Goal: Task Accomplishment & Management: Complete application form

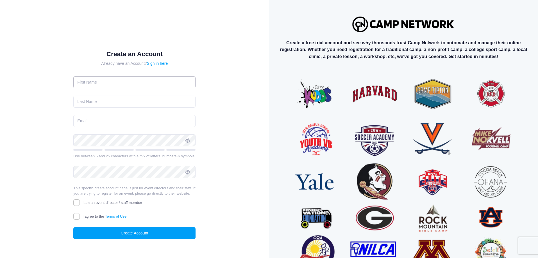
click at [125, 87] on input "text" at bounding box center [134, 82] width 122 height 12
type input "Caleb"
type input "Scifres"
type input "calebscifres@stripe.com"
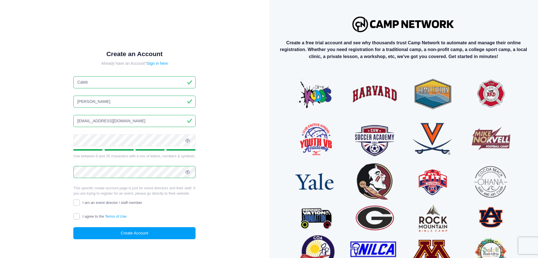
click at [75, 218] on input "I agree to the Terms of Use" at bounding box center [76, 216] width 6 height 6
checkbox input "true"
click at [77, 202] on input "I am an event director / staff member" at bounding box center [76, 203] width 6 height 6
checkbox input "true"
click at [127, 234] on button "Create Account" at bounding box center [134, 233] width 122 height 12
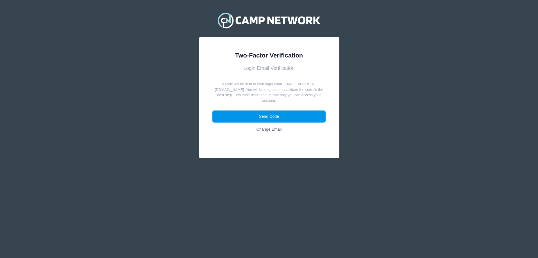
click at [286, 111] on button "Send Code" at bounding box center [268, 117] width 113 height 12
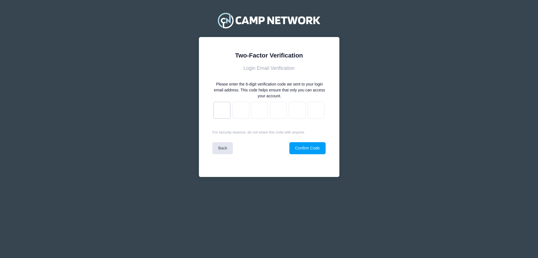
click at [227, 117] on input "text" at bounding box center [221, 110] width 17 height 17
paste input "b"
type input "2"
type input "5"
type input "d"
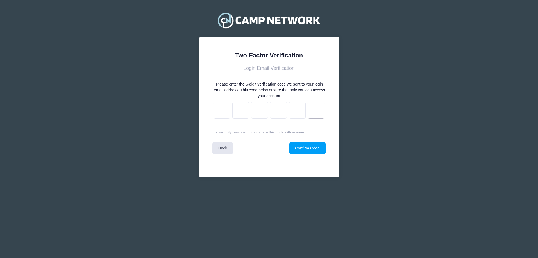
type input "7"
type input "b"
drag, startPoint x: 314, startPoint y: 151, endPoint x: 315, endPoint y: 148, distance: 2.9
click at [314, 151] on button "Confirm Code" at bounding box center [307, 148] width 36 height 12
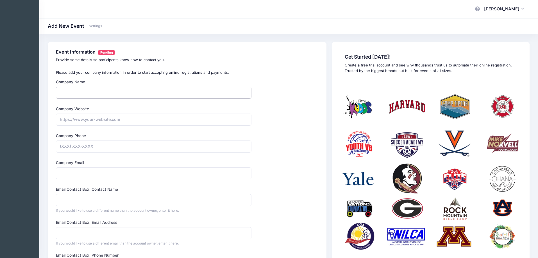
click at [121, 95] on input "Company Name" at bounding box center [153, 93] width 195 height 12
type input "Unicorn Inc."
click at [97, 121] on input "Company Website" at bounding box center [153, 120] width 195 height 12
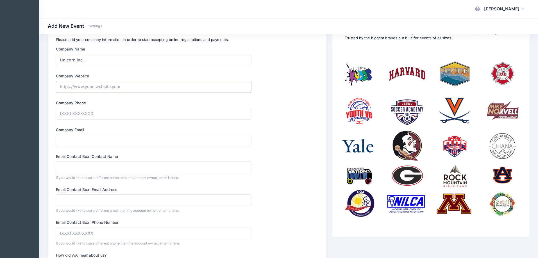
scroll to position [148, 0]
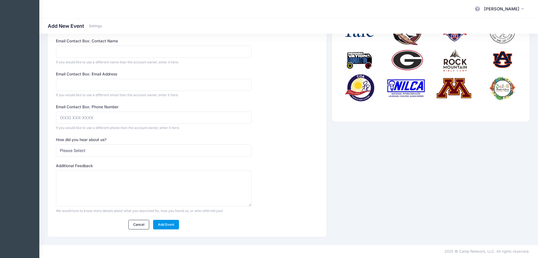
click at [162, 228] on link "Add Event" at bounding box center [166, 225] width 26 height 10
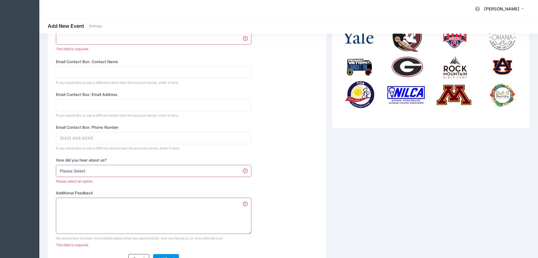
scroll to position [0, 0]
